Goal: Find specific page/section: Find specific page/section

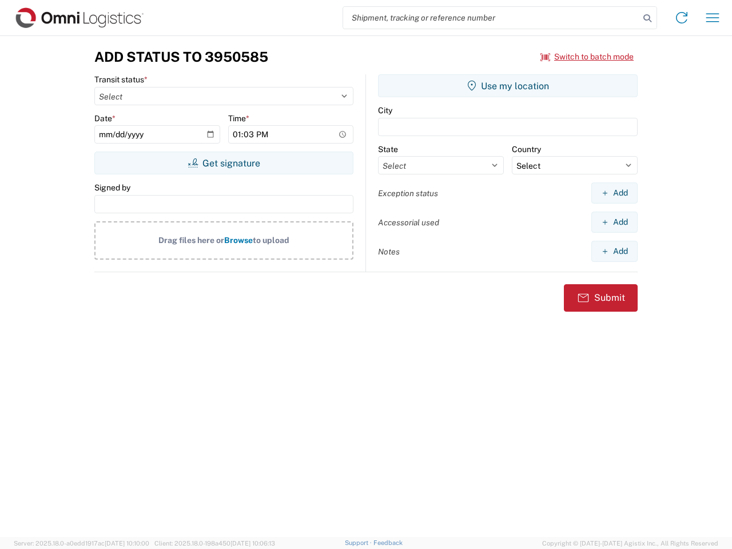
click at [491, 18] on input "search" at bounding box center [491, 18] width 296 height 22
click at [648, 18] on icon at bounding box center [648, 18] width 16 height 16
click at [682, 18] on icon at bounding box center [682, 18] width 18 height 18
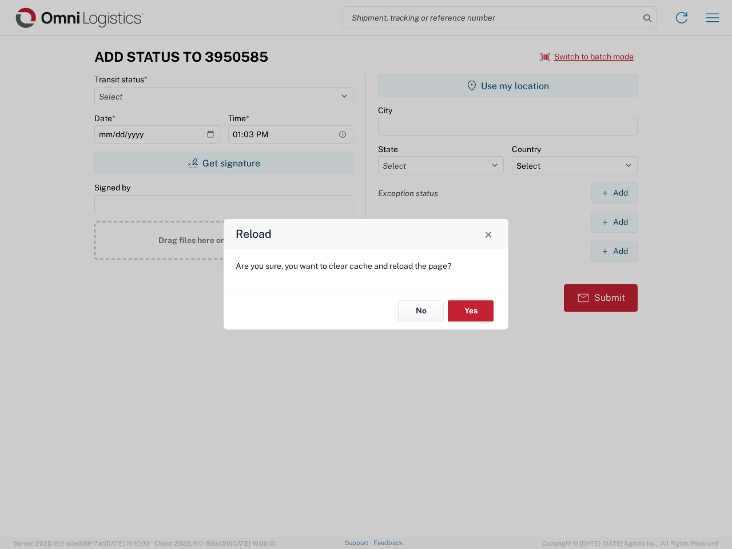
click at [713, 18] on div "Reload Are you sure, you want to clear cache and reload the page? No Yes" at bounding box center [366, 274] width 732 height 549
click at [588, 57] on div "Reload Are you sure, you want to clear cache and reload the page? No Yes" at bounding box center [366, 274] width 732 height 549
click at [224, 163] on div "Reload Are you sure, you want to clear cache and reload the page? No Yes" at bounding box center [366, 274] width 732 height 549
click at [508, 86] on div "Reload Are you sure, you want to clear cache and reload the page? No Yes" at bounding box center [366, 274] width 732 height 549
click at [614, 193] on div "Reload Are you sure, you want to clear cache and reload the page? No Yes" at bounding box center [366, 274] width 732 height 549
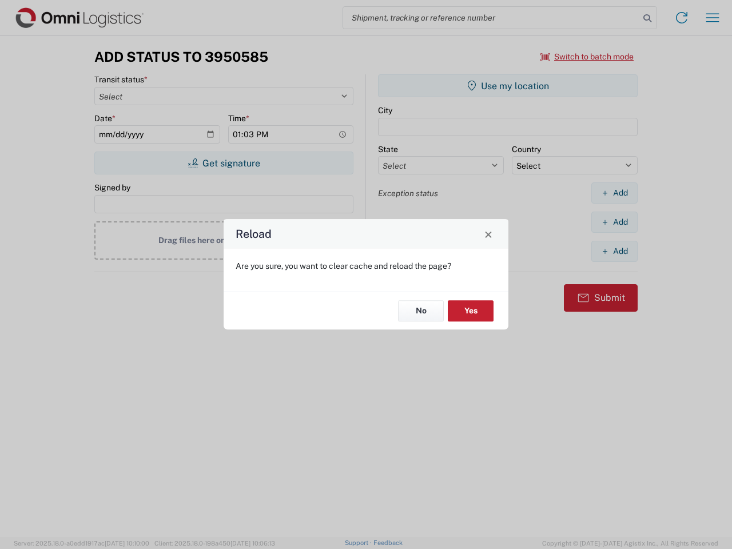
click at [614, 222] on div "Reload Are you sure, you want to clear cache and reload the page? No Yes" at bounding box center [366, 274] width 732 height 549
click at [614, 251] on div "Reload Are you sure, you want to clear cache and reload the page? No Yes" at bounding box center [366, 274] width 732 height 549
